Goal: Transaction & Acquisition: Obtain resource

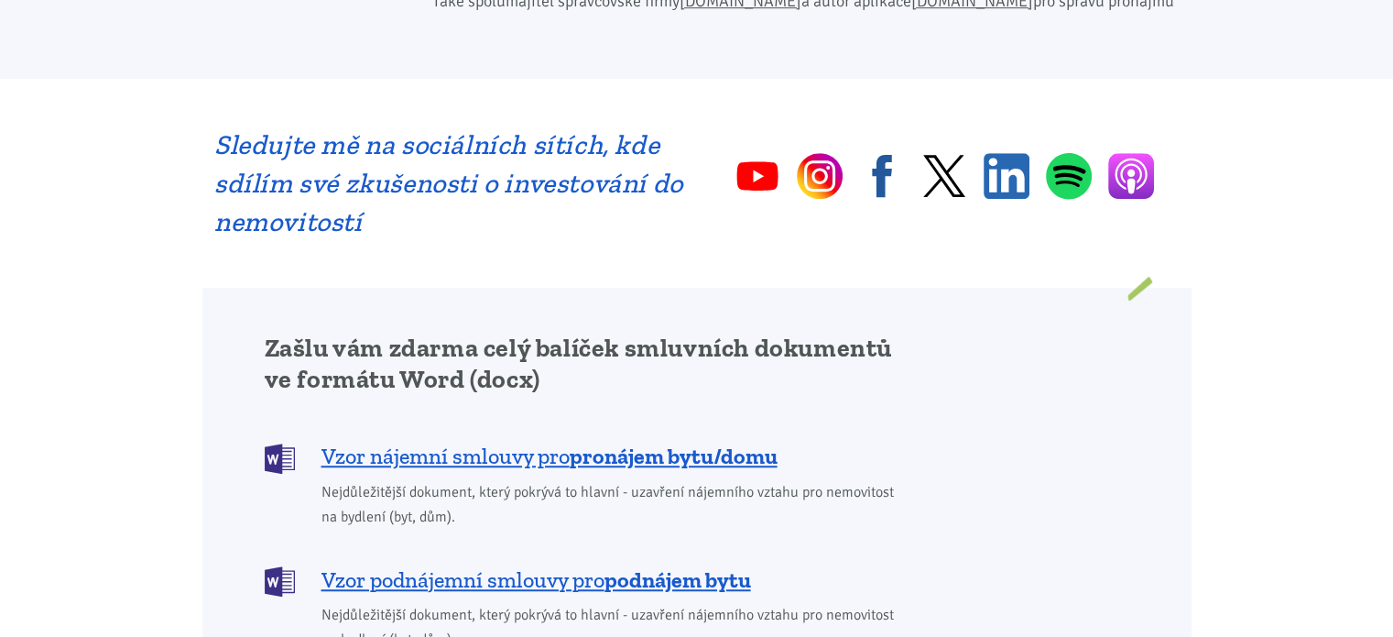
scroll to position [1392, 0]
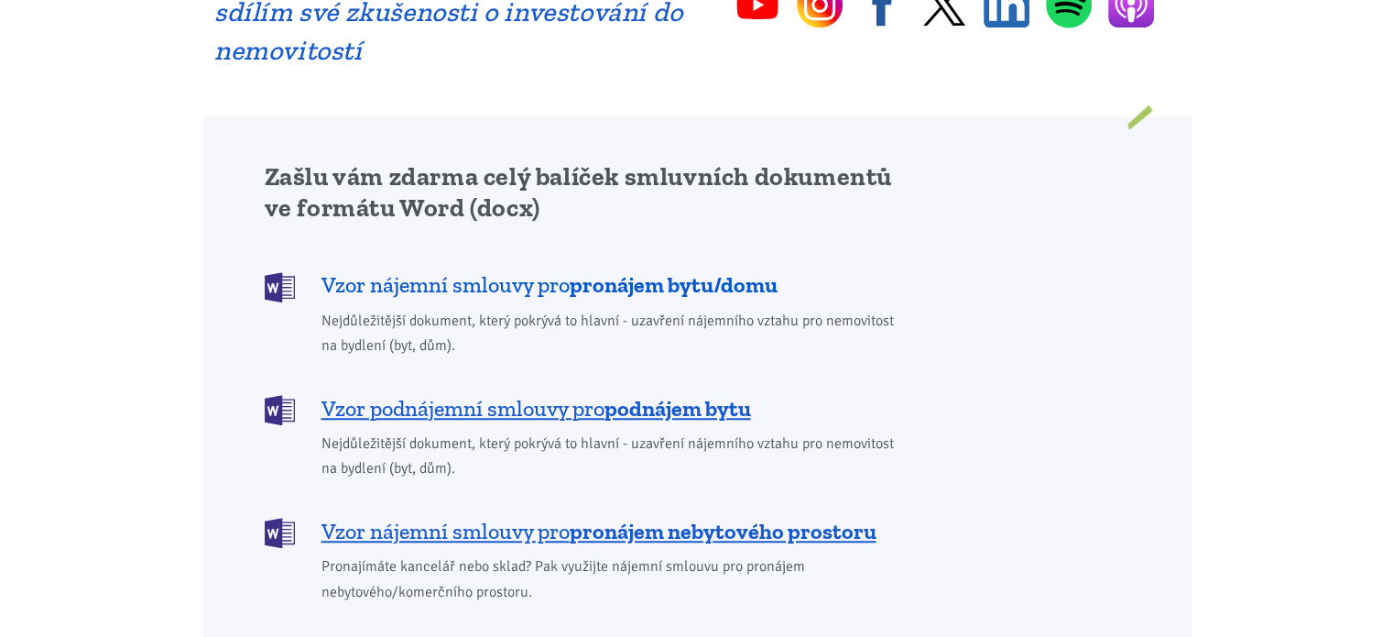
click at [505, 270] on span "Vzor nájemní smlouvy pro pronájem bytu/domu" at bounding box center [550, 284] width 456 height 29
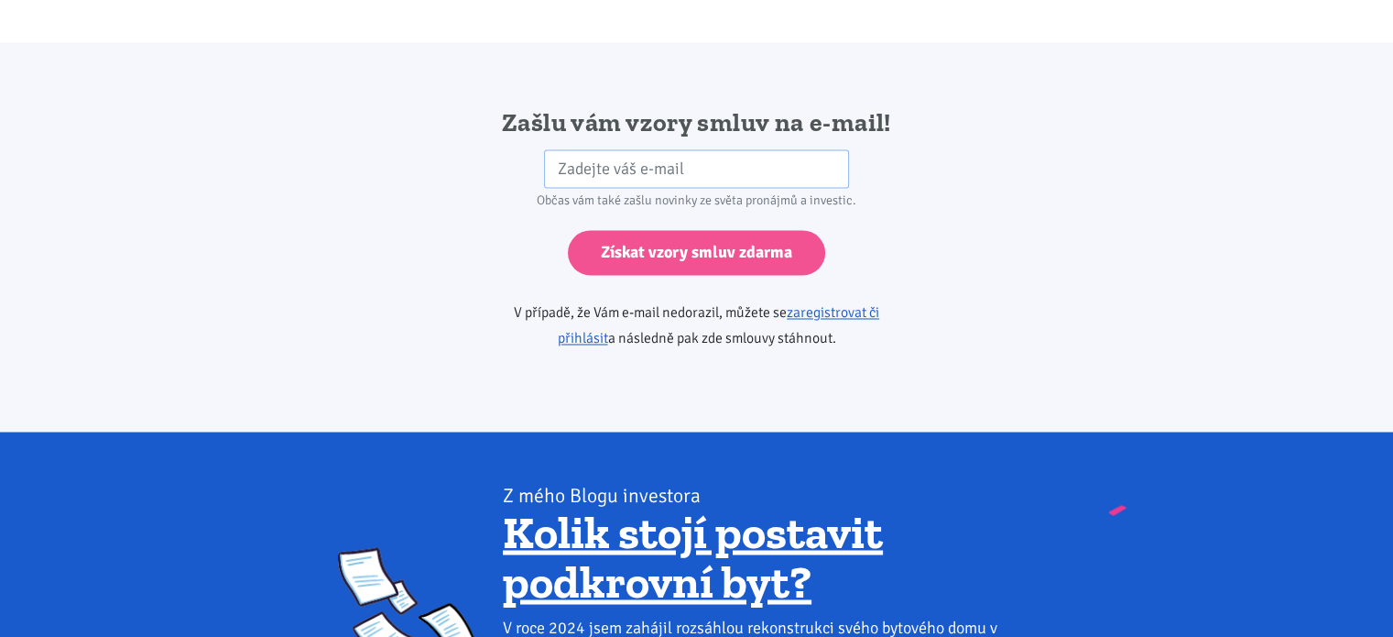
scroll to position [3060, 0]
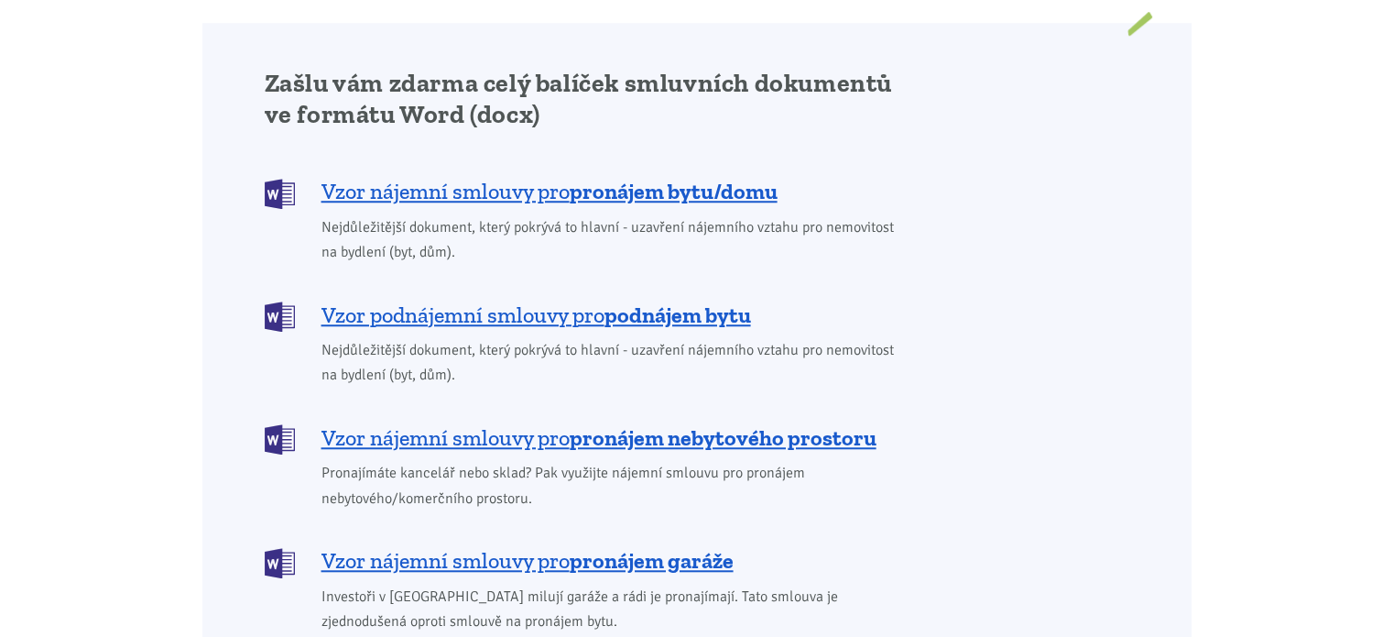
scroll to position [1392, 0]
